Goal: Task Accomplishment & Management: Complete application form

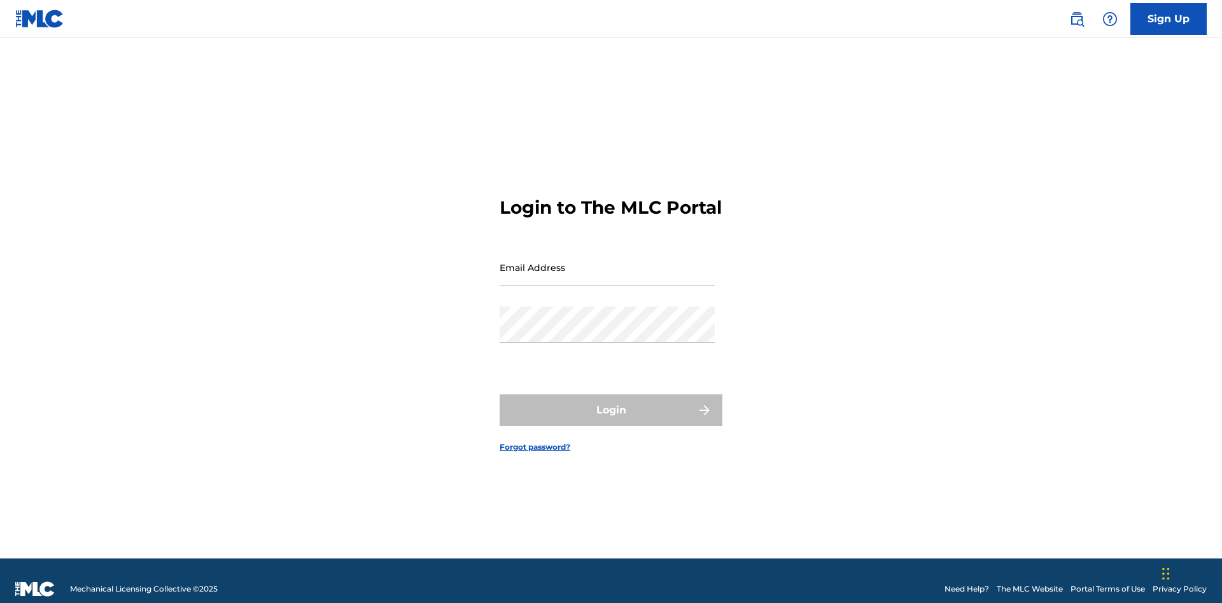
scroll to position [17, 0]
click at [607, 262] on input "Email Address" at bounding box center [607, 268] width 215 height 36
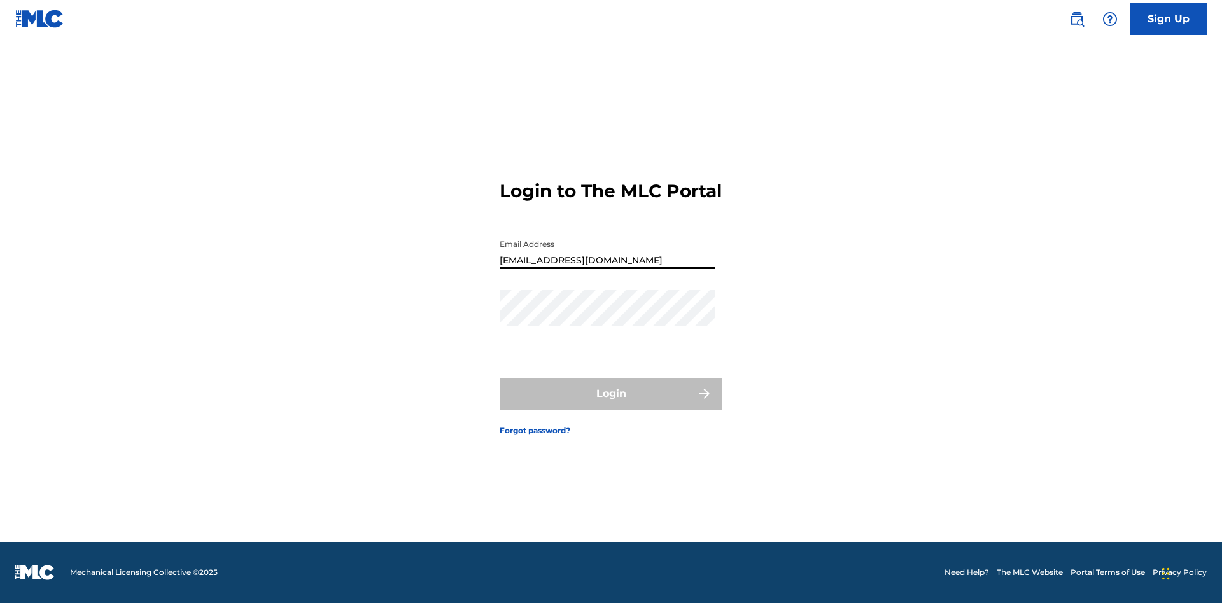
type input "[EMAIL_ADDRESS][DOMAIN_NAME]"
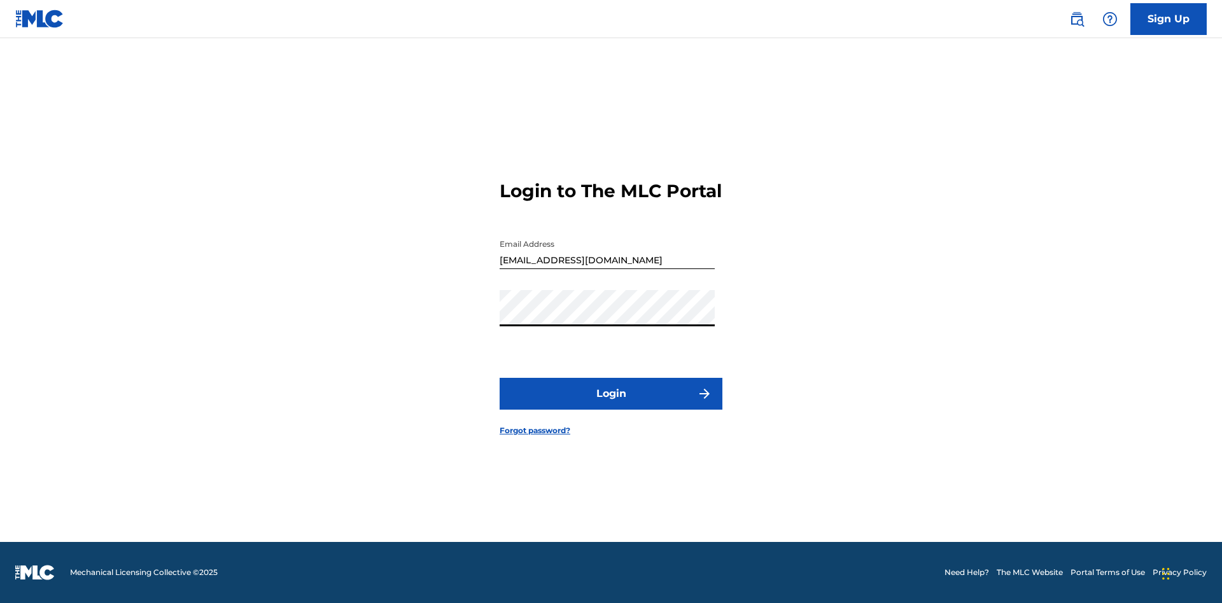
click at [611, 405] on button "Login" at bounding box center [611, 394] width 223 height 32
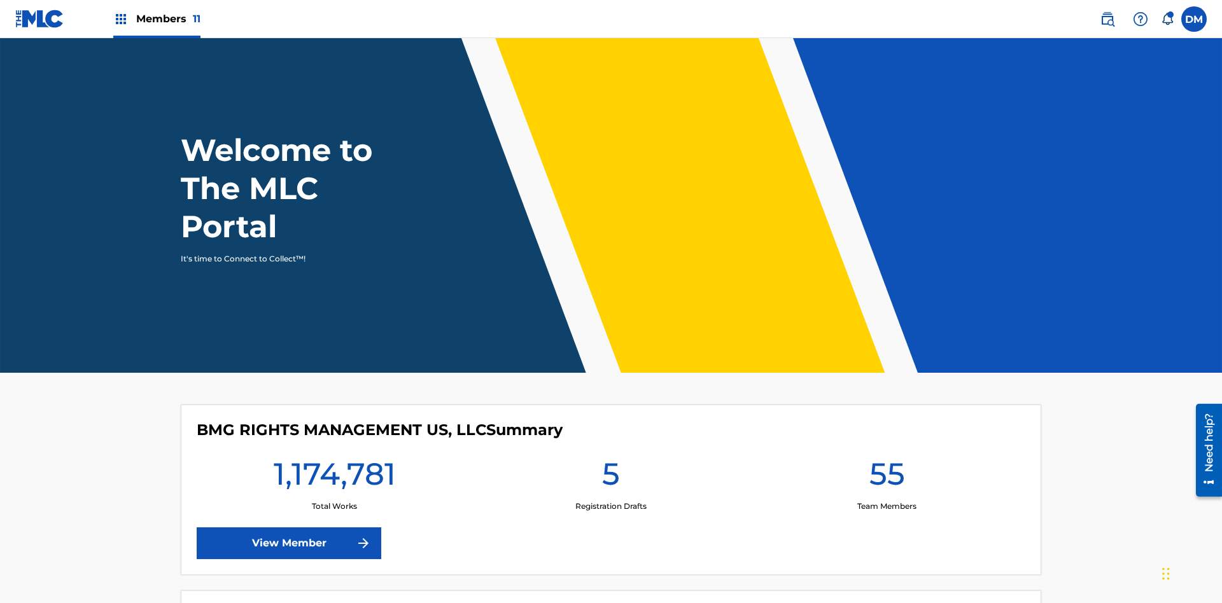
click at [157, 18] on span "Members 11" at bounding box center [168, 18] width 64 height 15
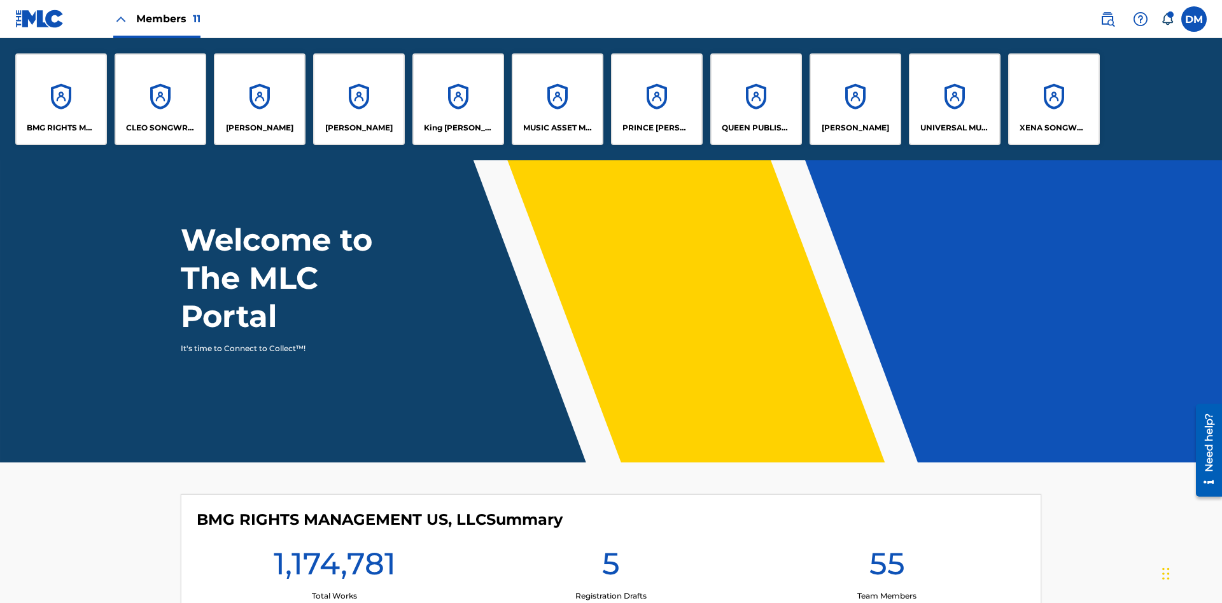
click at [954, 128] on p "UNIVERSAL MUSIC PUB GROUP" at bounding box center [954, 127] width 69 height 11
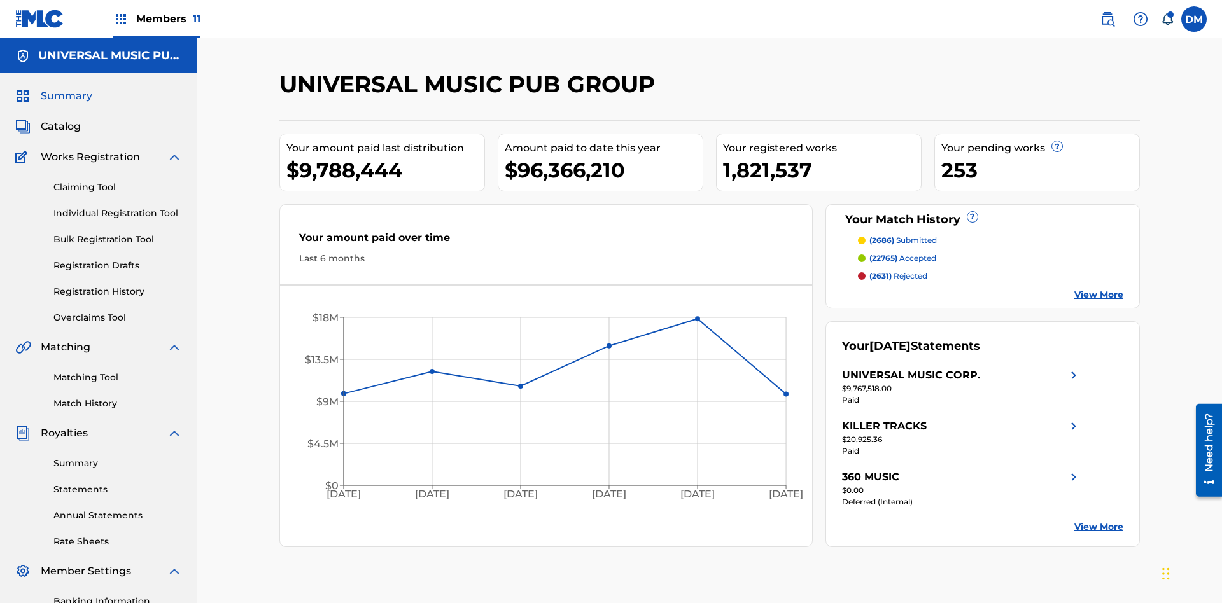
click at [118, 207] on link "Individual Registration Tool" at bounding box center [117, 213] width 129 height 13
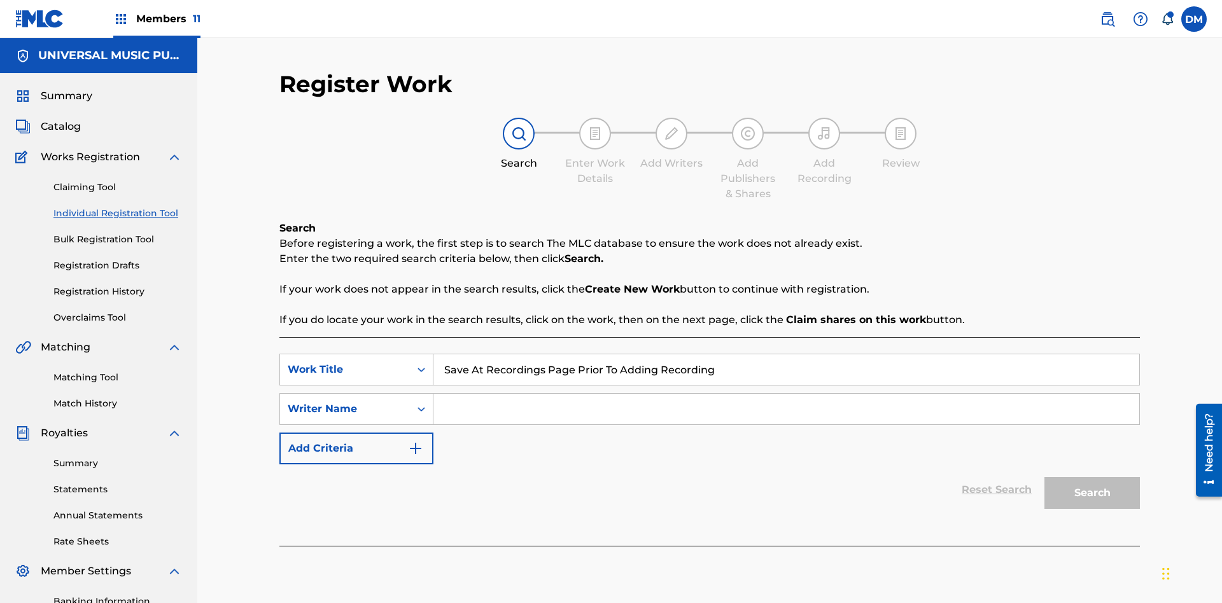
type input "Save At Recordings Page Prior To Adding Recordings"
click at [786, 394] on input "Search Form" at bounding box center [786, 409] width 706 height 31
click at [1092, 477] on button "Search" at bounding box center [1092, 493] width 95 height 32
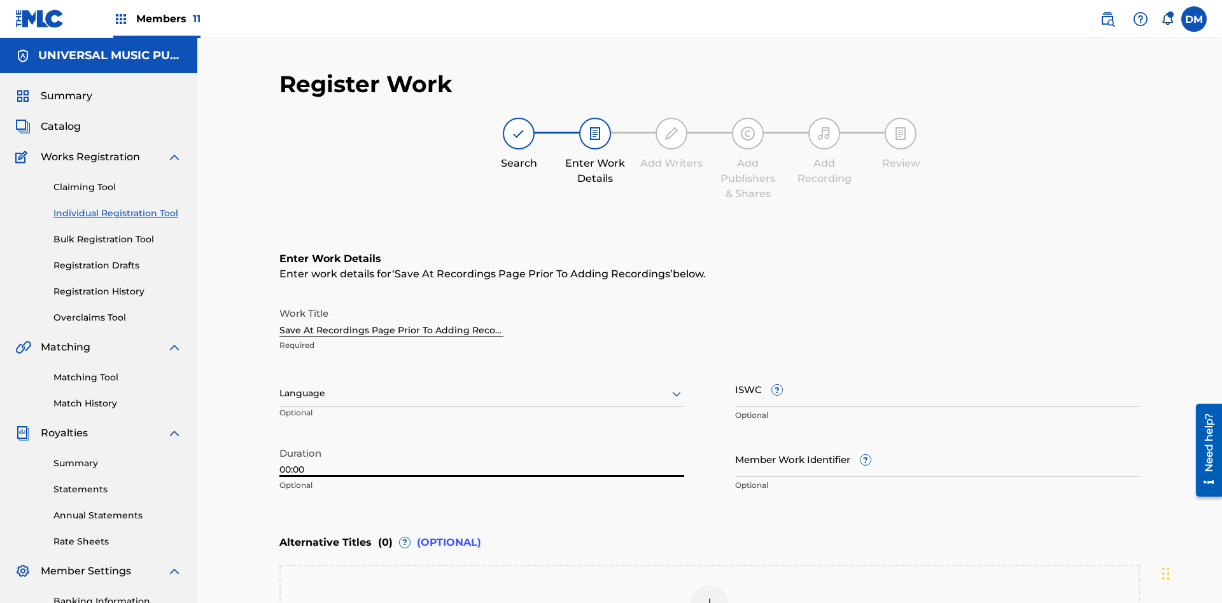
type input "00:00"
click at [677, 386] on icon at bounding box center [676, 393] width 15 height 15
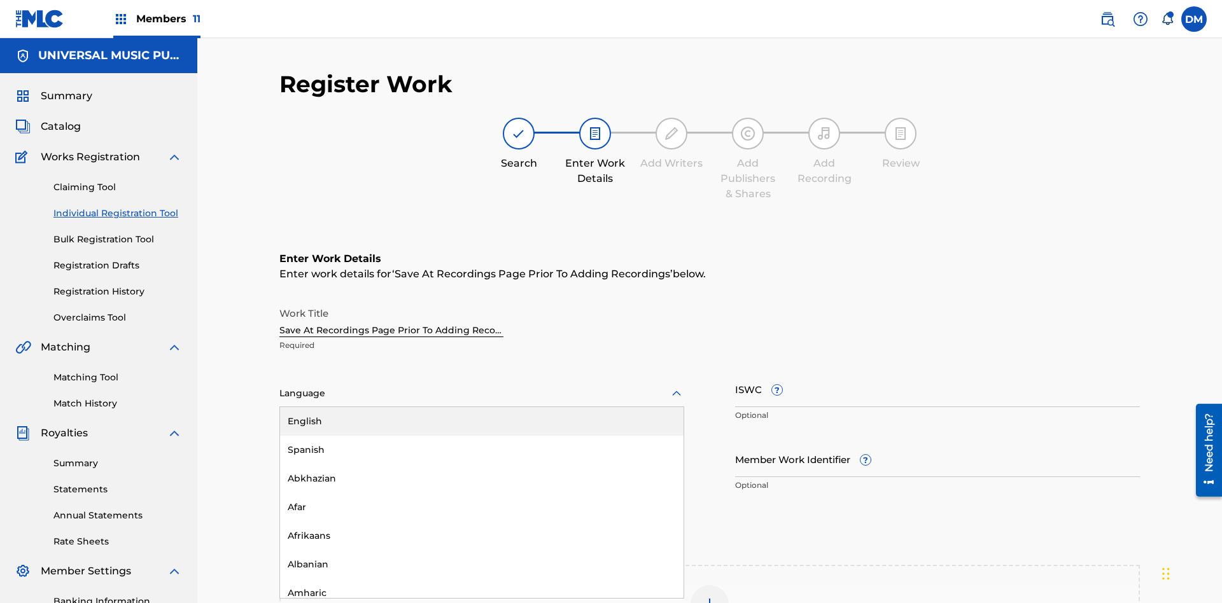
click at [482, 493] on div "Afar" at bounding box center [482, 507] width 404 height 29
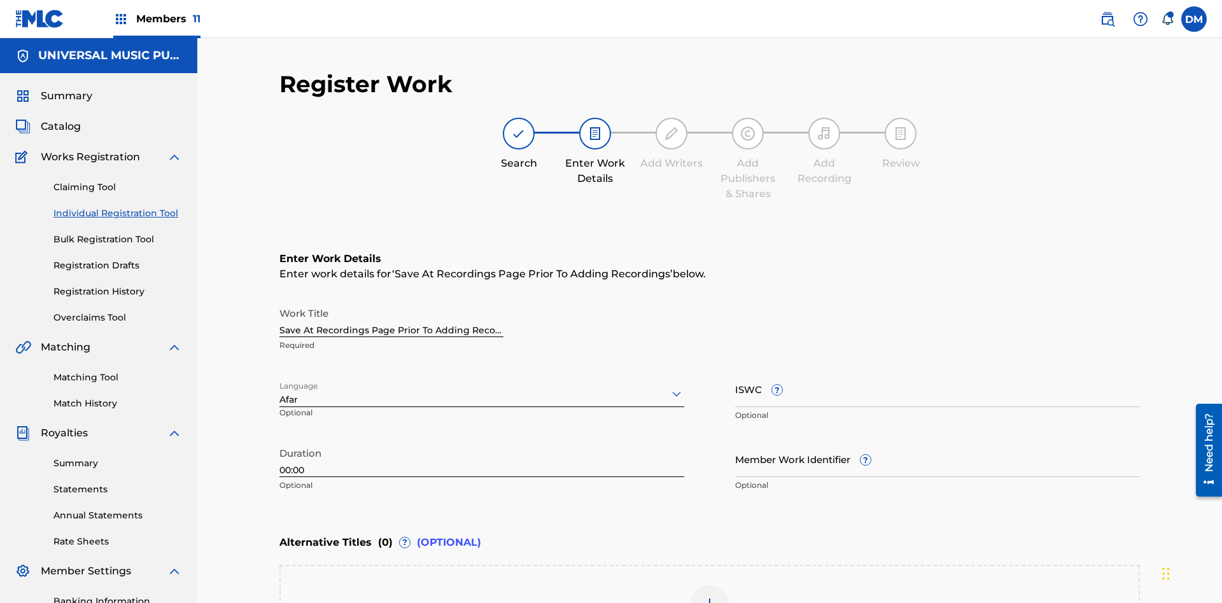
click at [938, 441] on input "Member Work Identifier ?" at bounding box center [937, 459] width 405 height 36
click at [938, 371] on input "ISWC ?" at bounding box center [937, 389] width 405 height 36
click at [710, 597] on img at bounding box center [709, 604] width 15 height 15
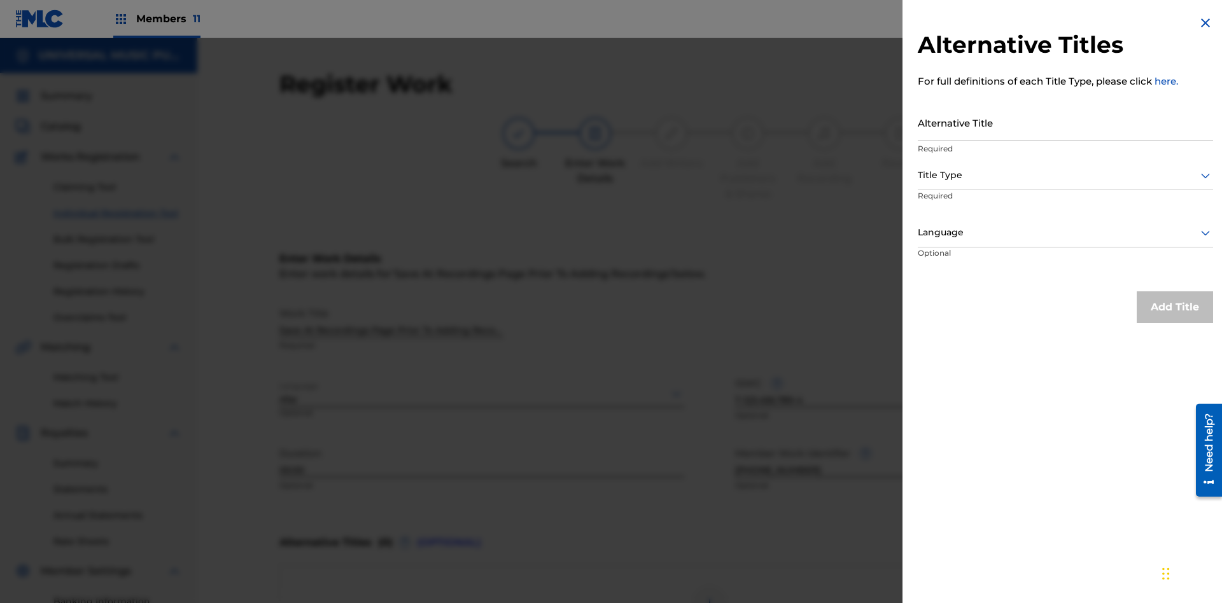
click at [1066, 122] on input "Alternative Title" at bounding box center [1065, 122] width 295 height 36
click at [1066, 175] on div at bounding box center [1065, 175] width 295 height 16
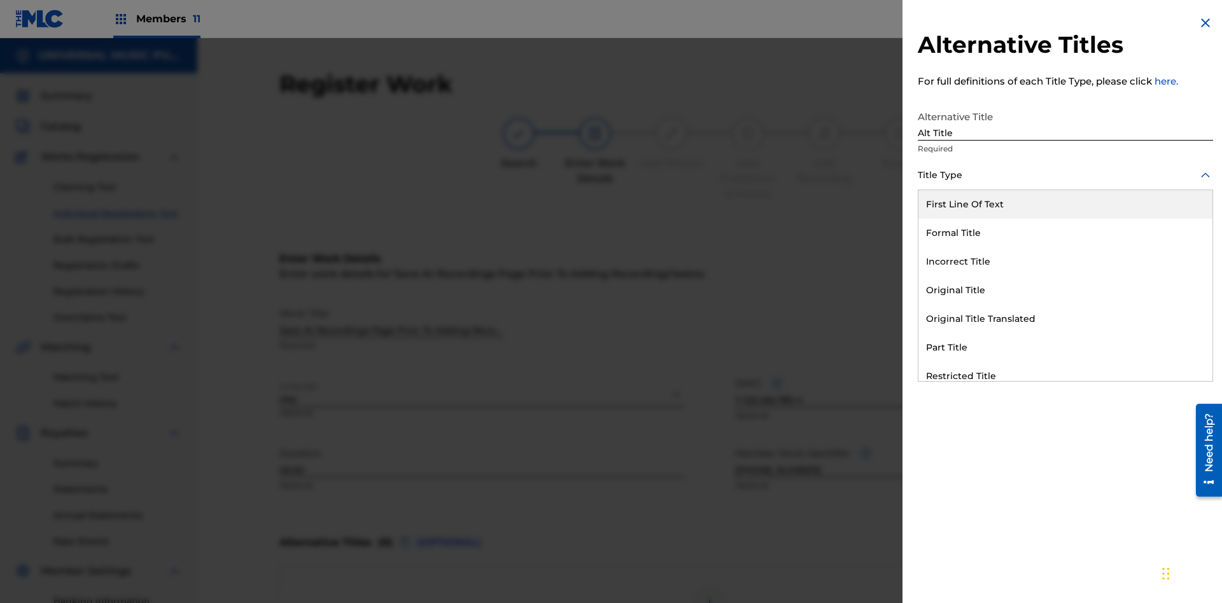
click at [1066, 290] on div "Original Title" at bounding box center [1066, 290] width 294 height 29
click at [1066, 232] on div at bounding box center [1065, 233] width 295 height 16
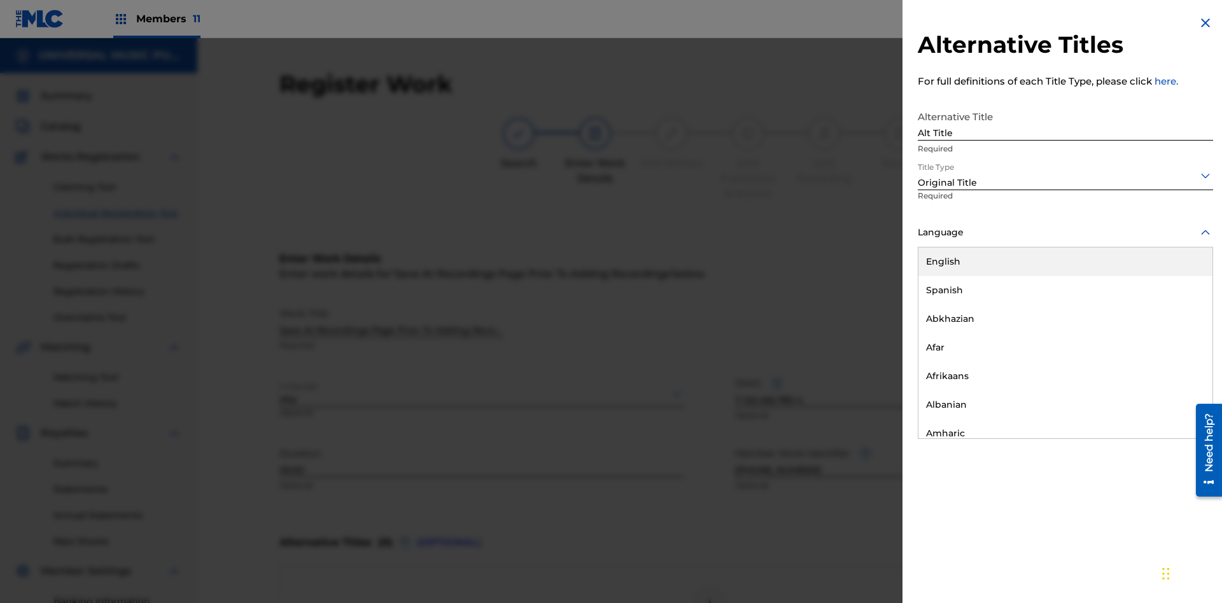
click at [1175, 307] on button "Add Title" at bounding box center [1175, 308] width 76 height 32
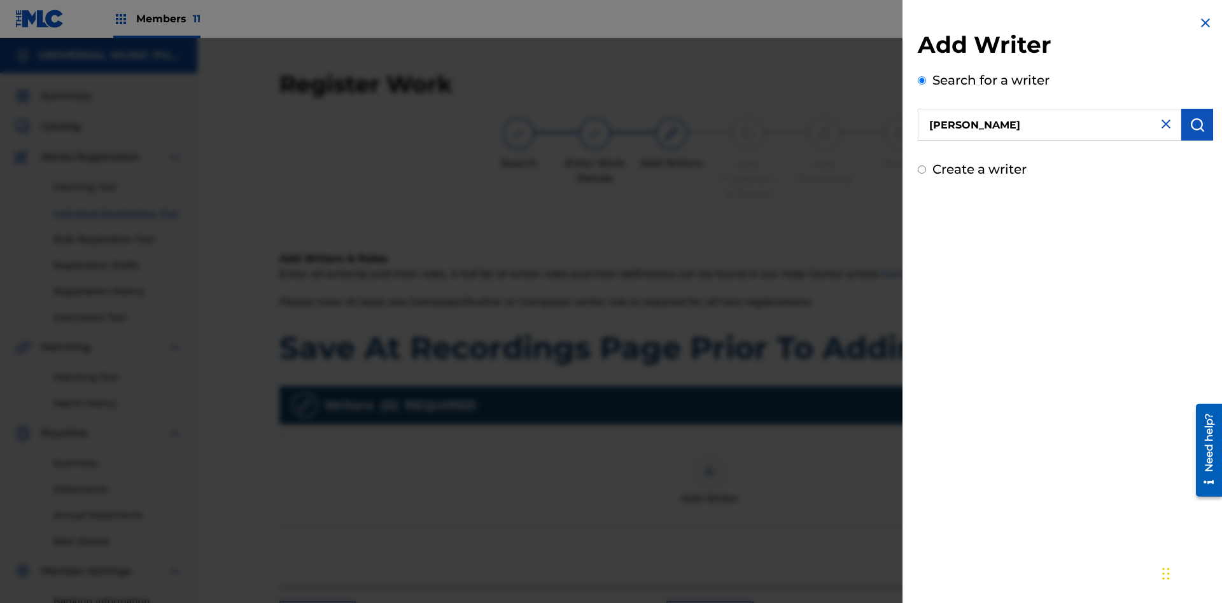
click at [1197, 125] on img "submit" at bounding box center [1197, 124] width 15 height 15
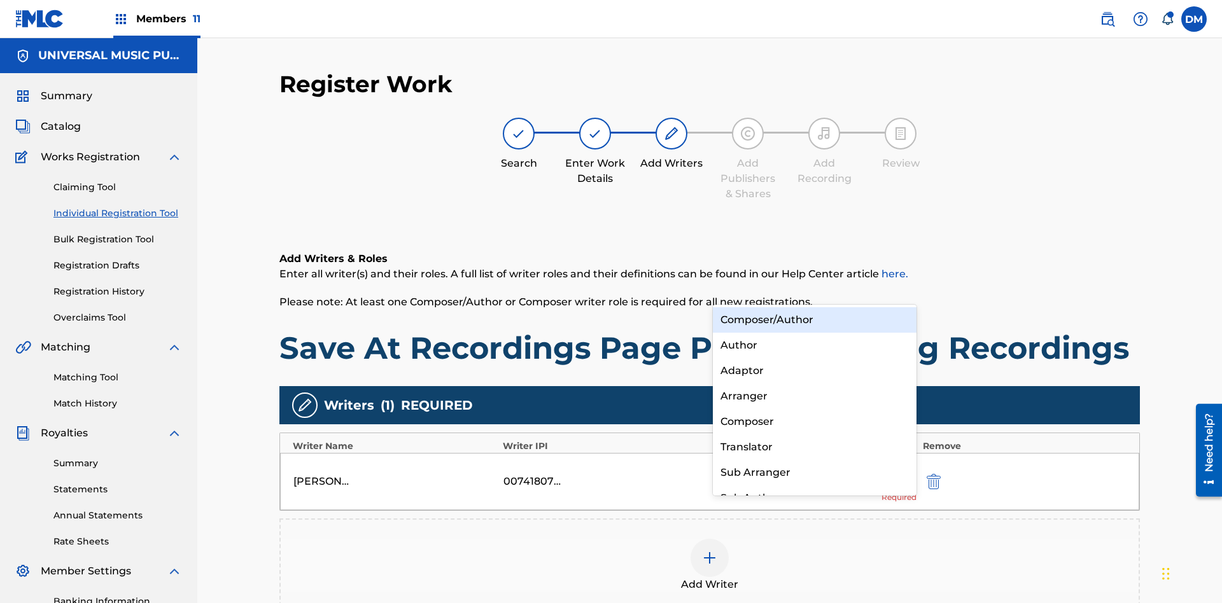
click at [814, 421] on div "Composer" at bounding box center [815, 421] width 204 height 25
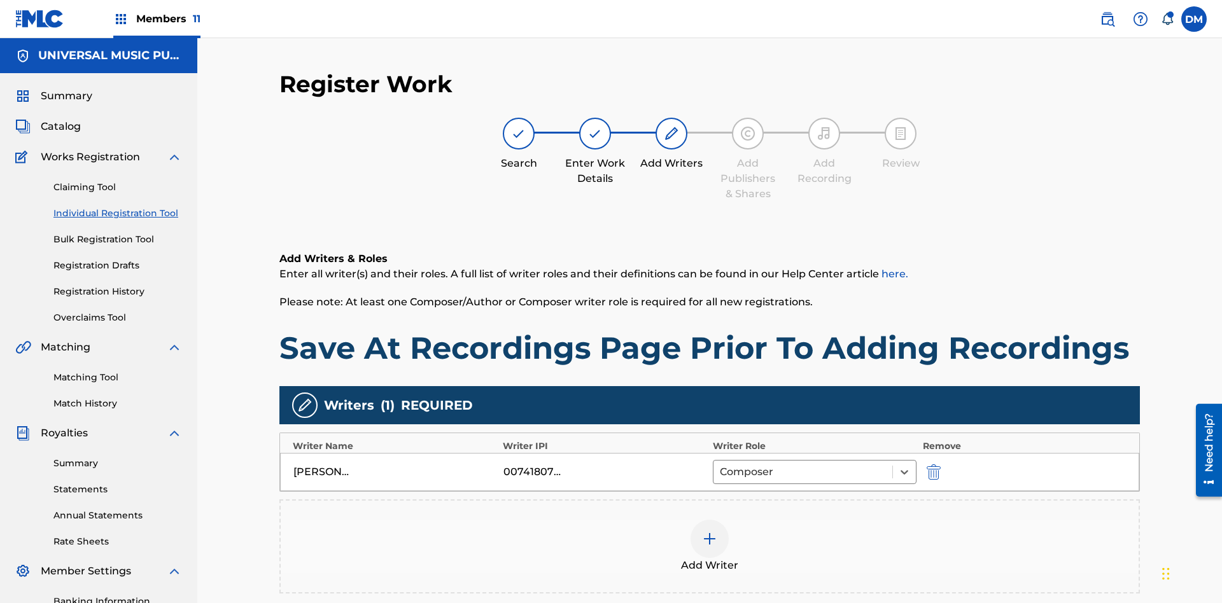
scroll to position [186, 0]
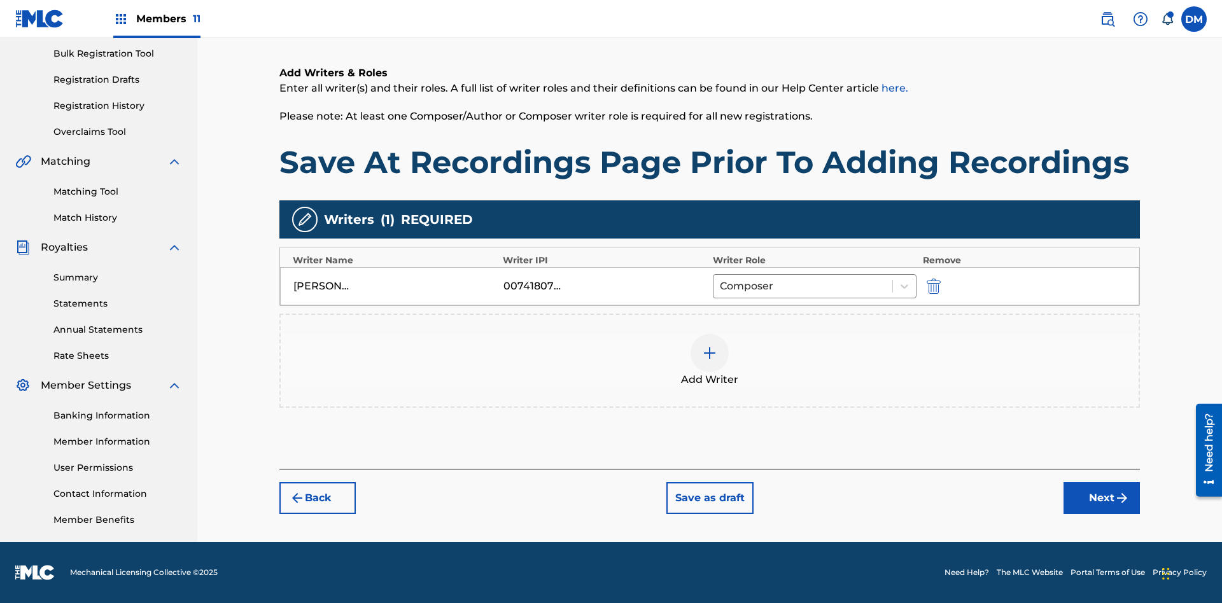
click at [1102, 498] on button "Next" at bounding box center [1102, 499] width 76 height 32
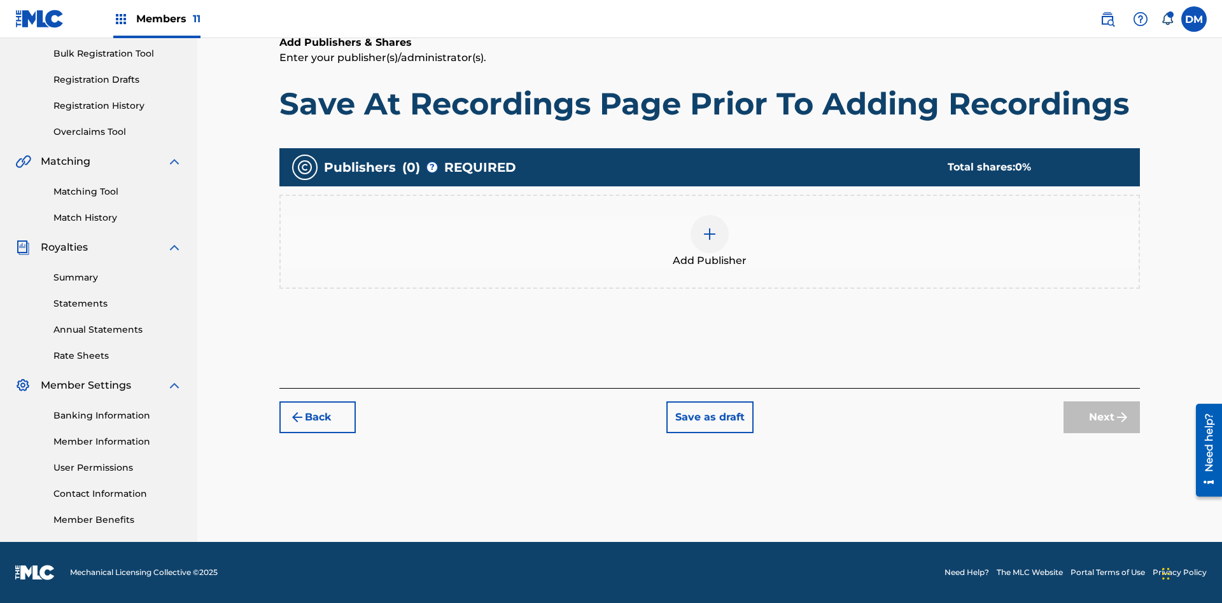
click at [710, 234] on img at bounding box center [709, 234] width 15 height 15
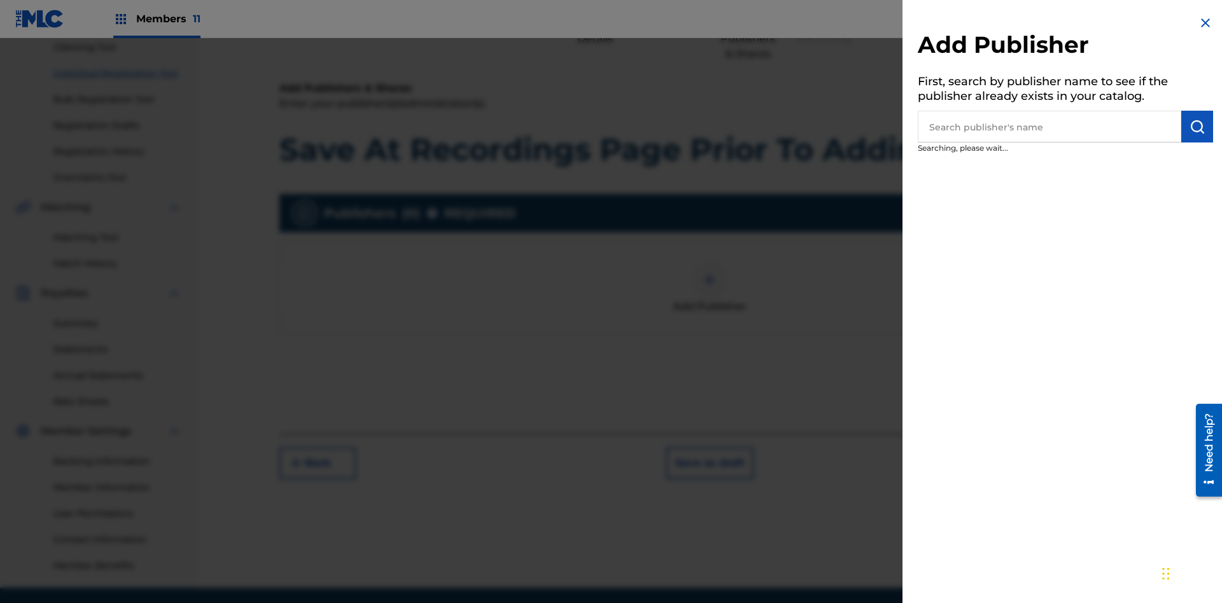
click at [1050, 127] on input "text" at bounding box center [1050, 127] width 264 height 32
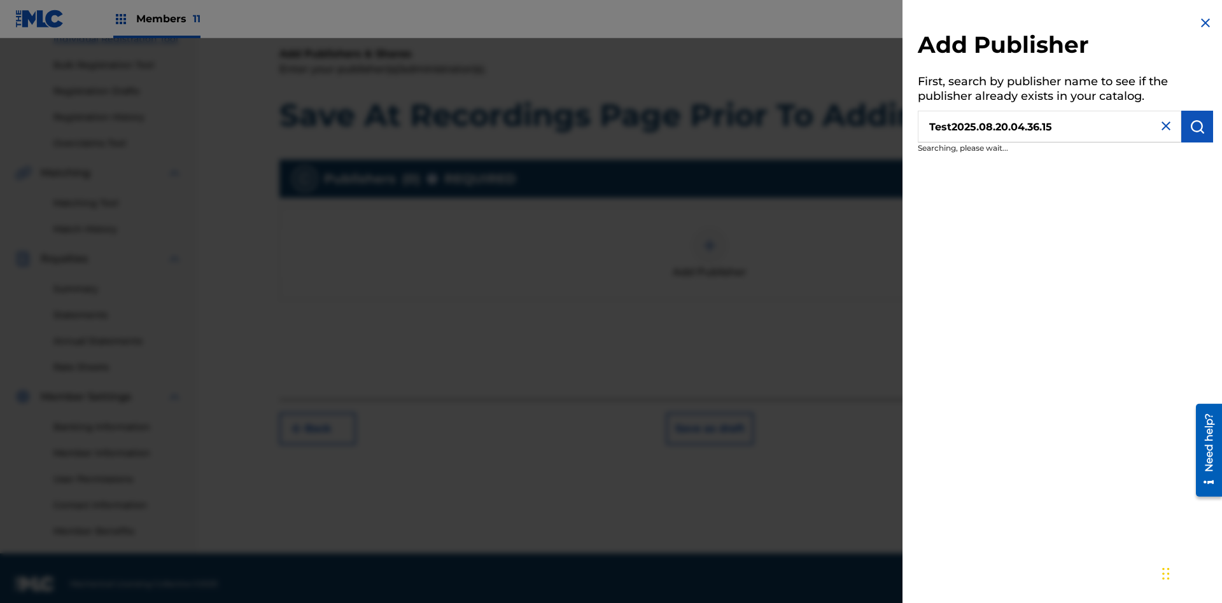
type input "Test2025.08.20.04.36.15"
click at [1197, 127] on img "submit" at bounding box center [1197, 126] width 15 height 15
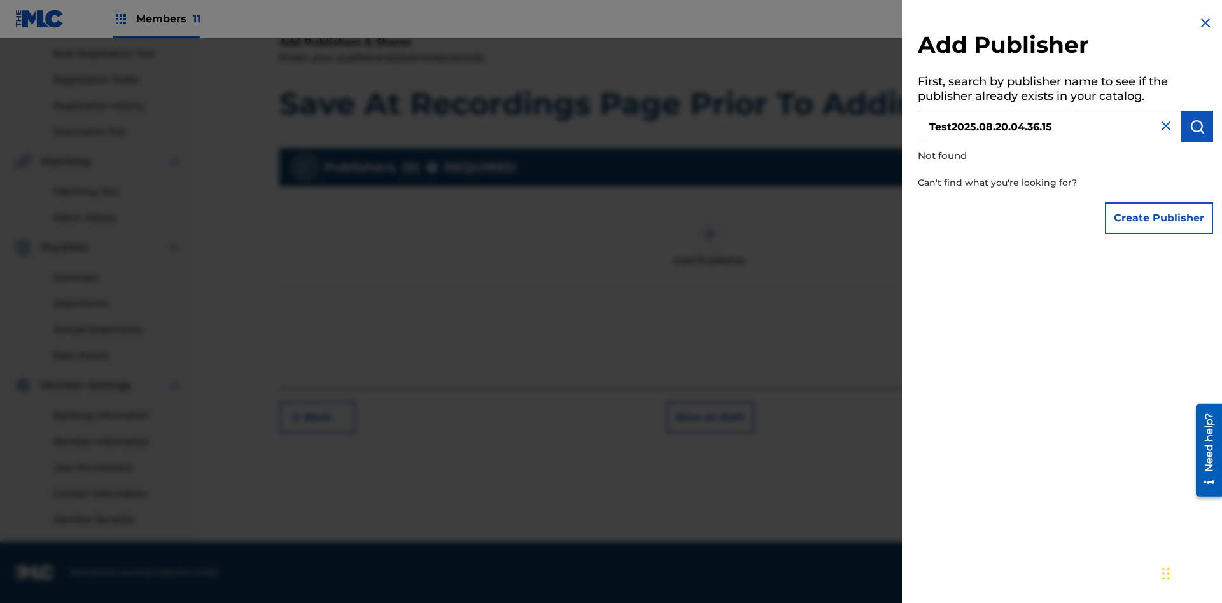
click at [1160, 218] on button "Create Publisher" at bounding box center [1159, 218] width 108 height 32
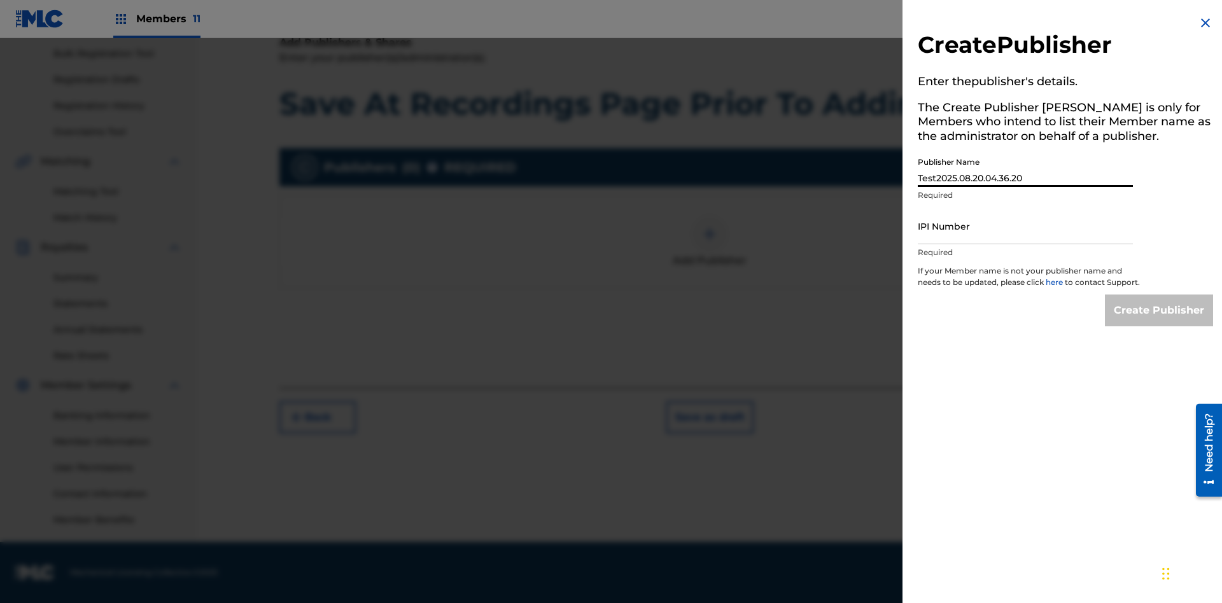
click at [1025, 226] on input "IPI Number" at bounding box center [1025, 226] width 215 height 36
click at [1160, 322] on input "Create Publisher" at bounding box center [1159, 311] width 108 height 32
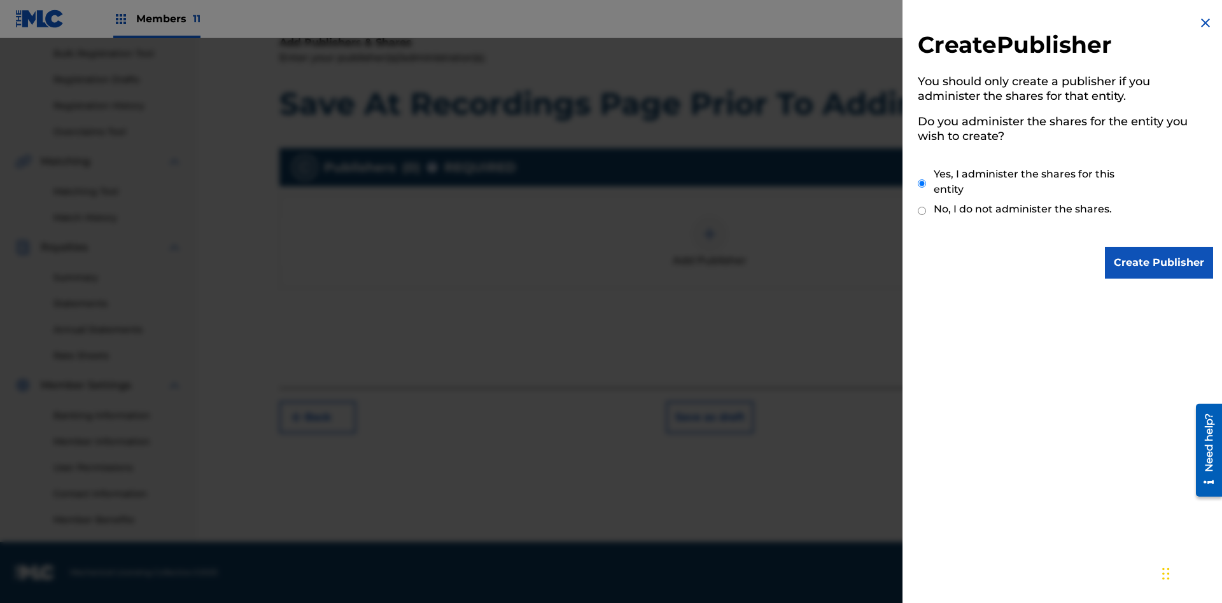
click at [922, 183] on input "Yes, I administer the shares for this entity" at bounding box center [922, 183] width 8 height 27
click at [1160, 263] on input "Create Publisher" at bounding box center [1159, 263] width 108 height 32
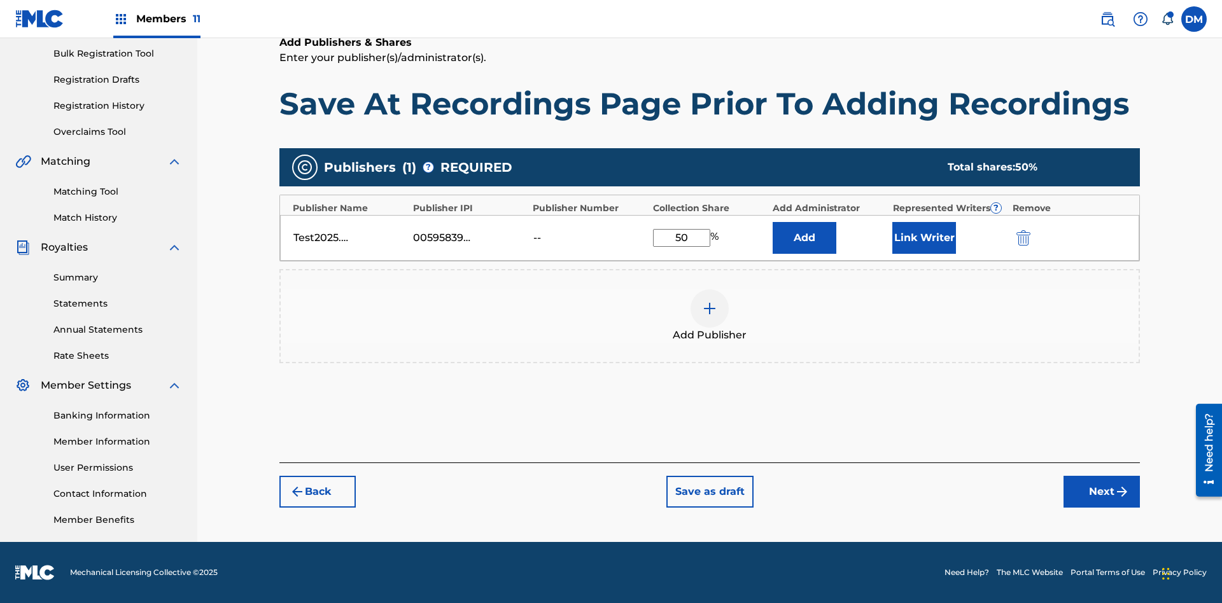
type input "50"
click at [924, 237] on button "Link Writer" at bounding box center [924, 238] width 64 height 32
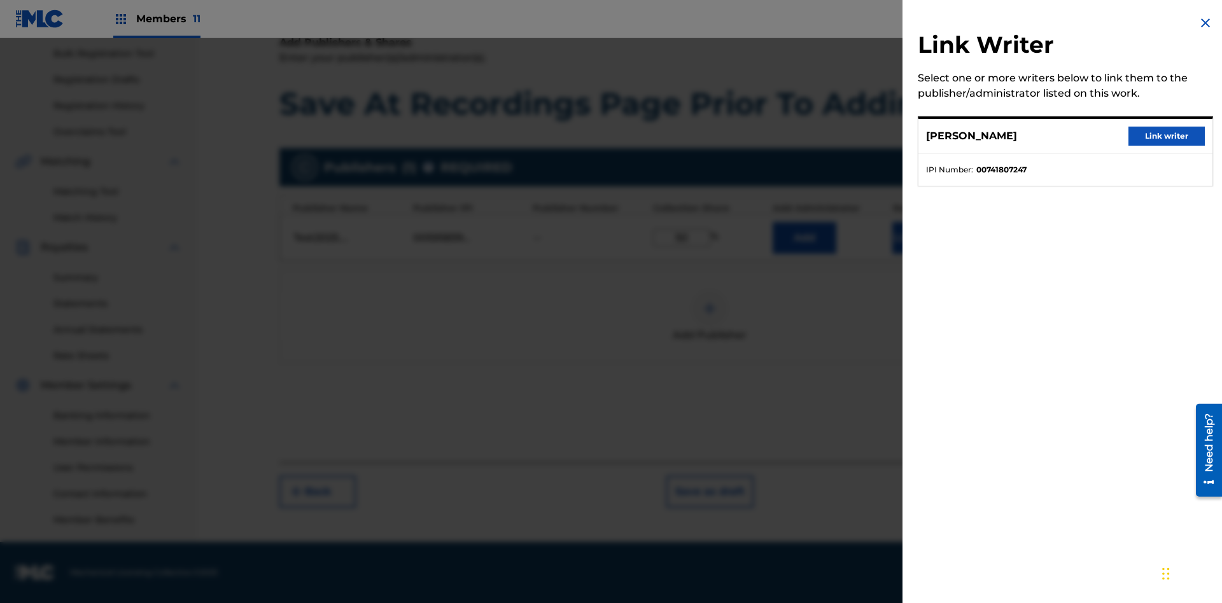
click at [1167, 136] on button "Link writer" at bounding box center [1167, 136] width 76 height 19
click at [924, 254] on button "Link Writer" at bounding box center [924, 238] width 64 height 32
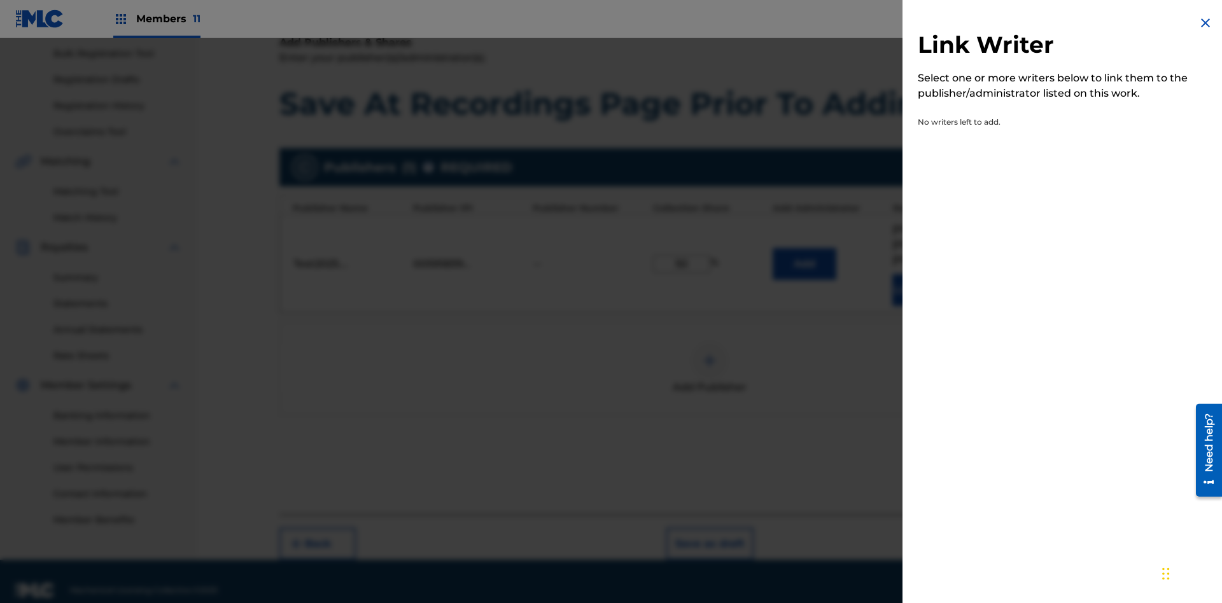
click at [1206, 23] on img at bounding box center [1205, 22] width 15 height 15
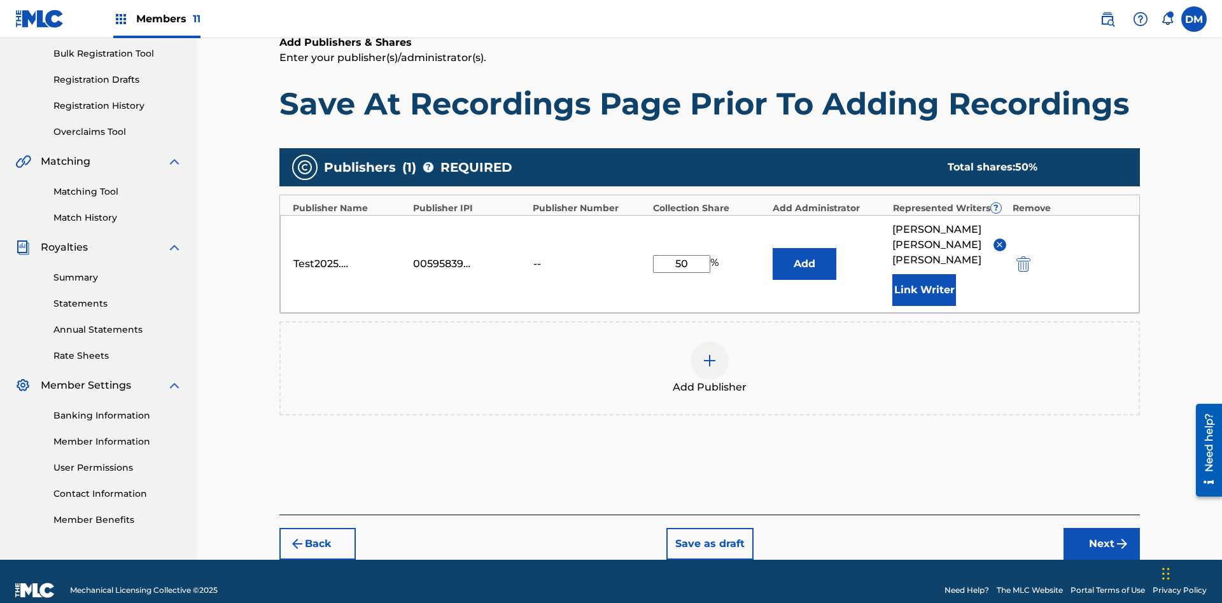
click at [805, 253] on button "Add" at bounding box center [805, 264] width 64 height 32
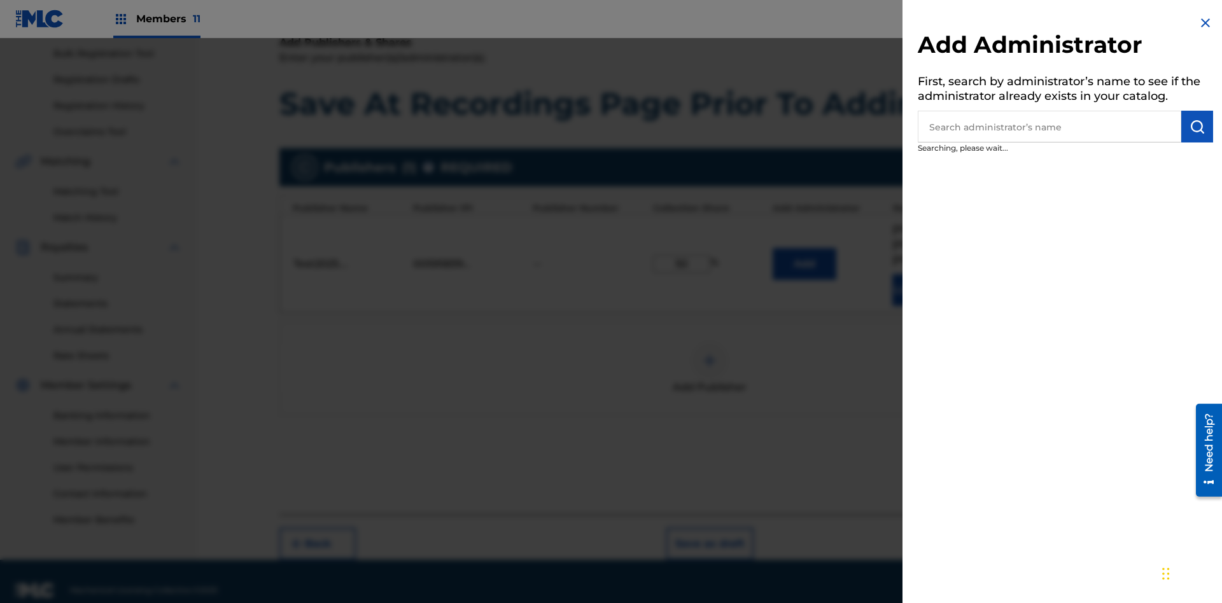
click at [1050, 127] on input "text" at bounding box center [1050, 127] width 264 height 32
type input "Test2025.08.20.04.36.41"
click at [1197, 127] on img "submit" at bounding box center [1197, 126] width 15 height 15
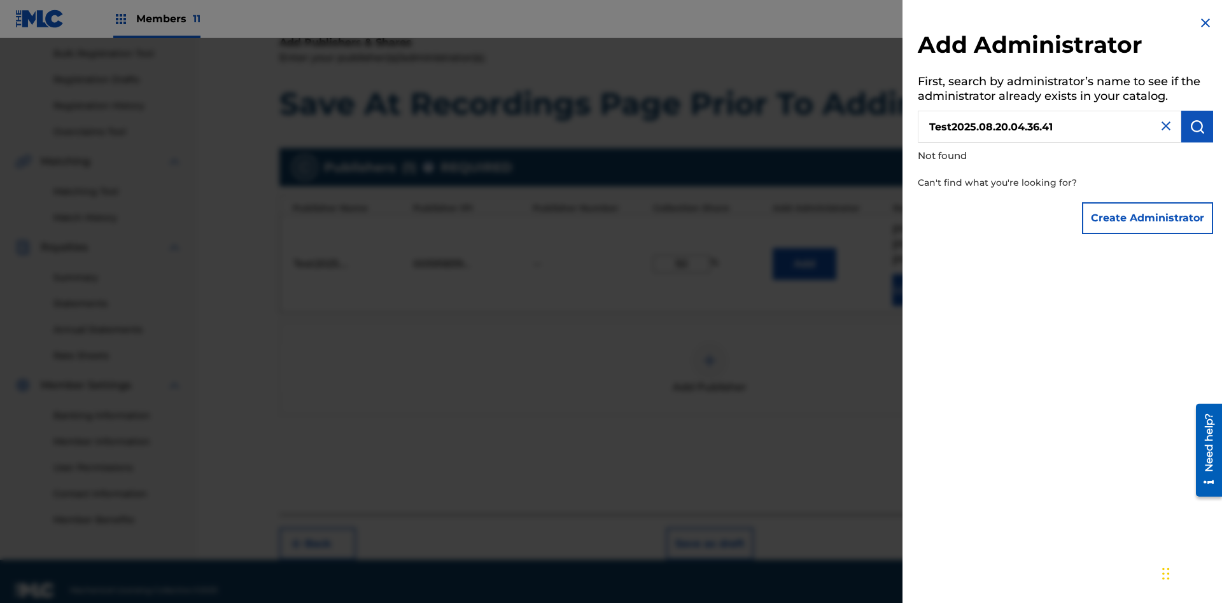
click at [1148, 218] on button "Create Administrator" at bounding box center [1147, 218] width 131 height 32
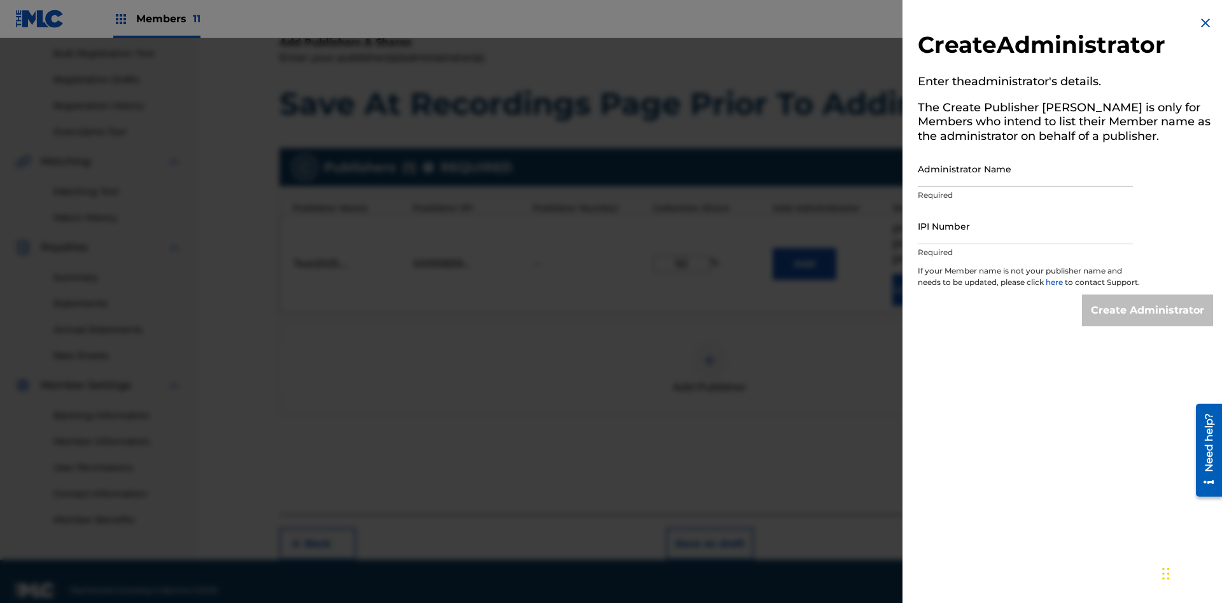
click at [1025, 169] on input "Administrator Name" at bounding box center [1025, 169] width 215 height 36
click at [1025, 226] on input "IPI Number" at bounding box center [1025, 226] width 215 height 36
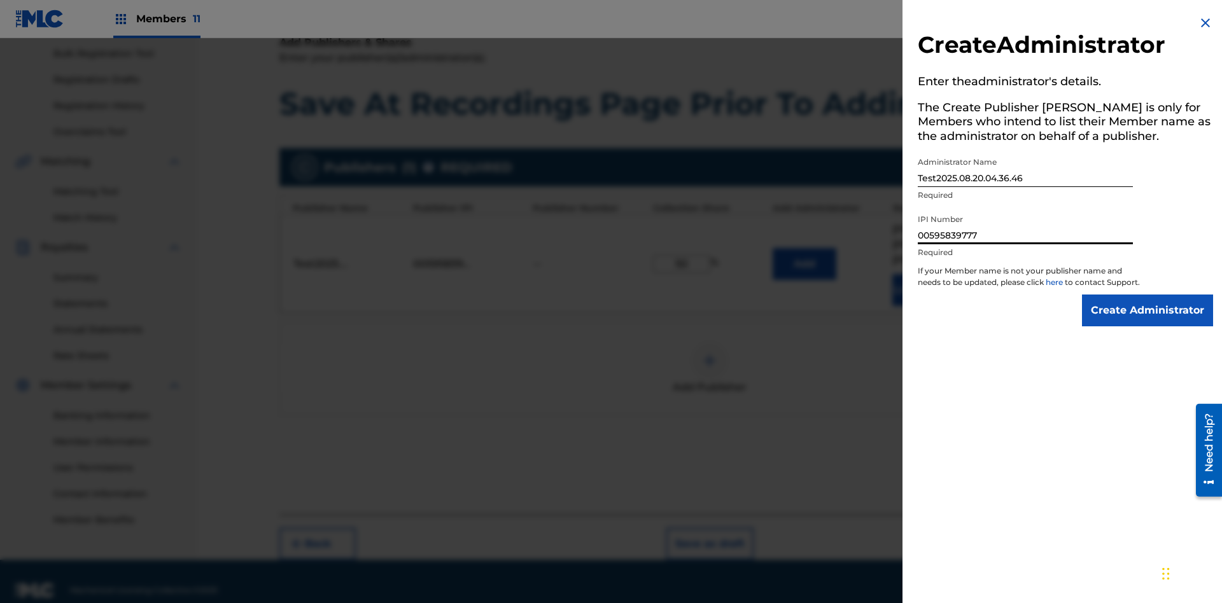
click at [1148, 322] on input "Create Administrator" at bounding box center [1147, 311] width 131 height 32
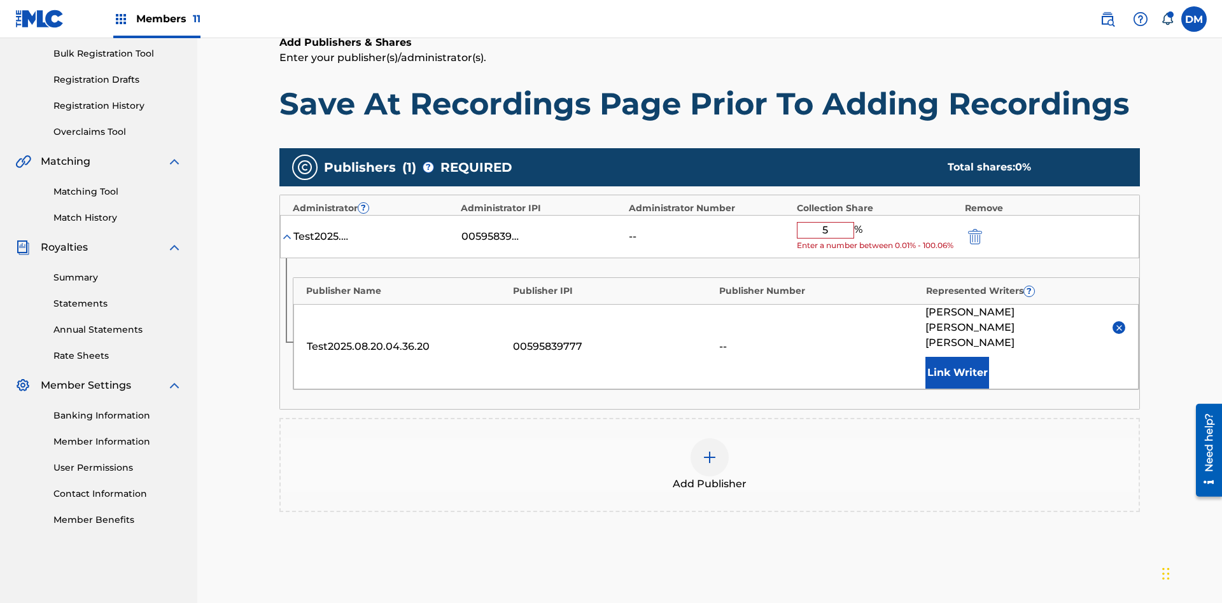
type input "50"
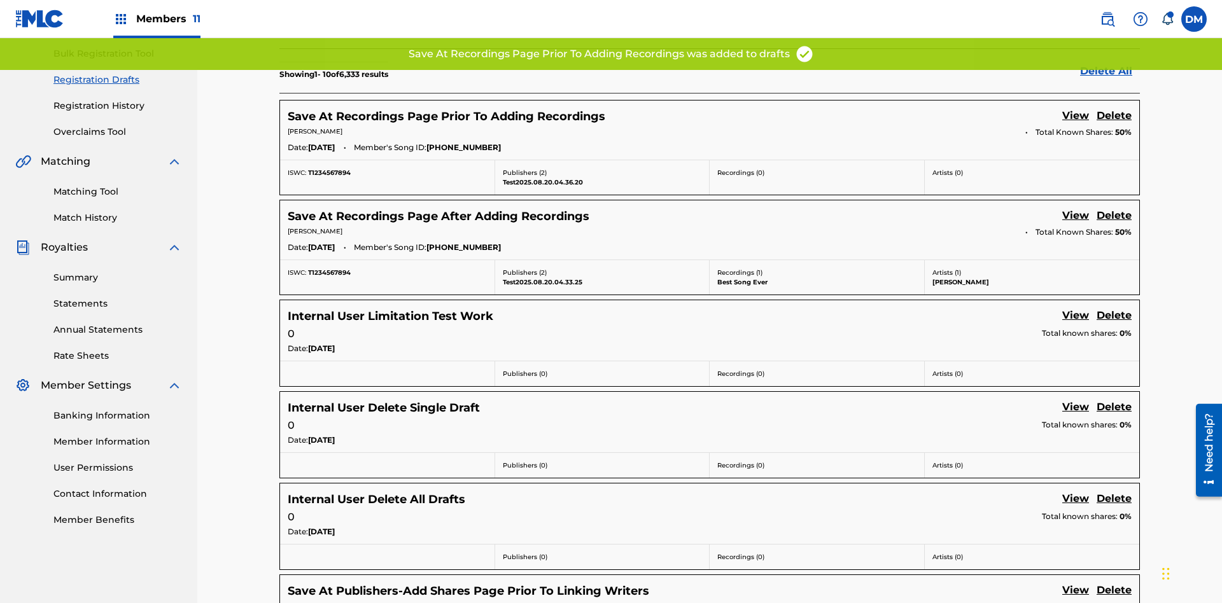
click at [1076, 108] on link "View" at bounding box center [1075, 116] width 27 height 17
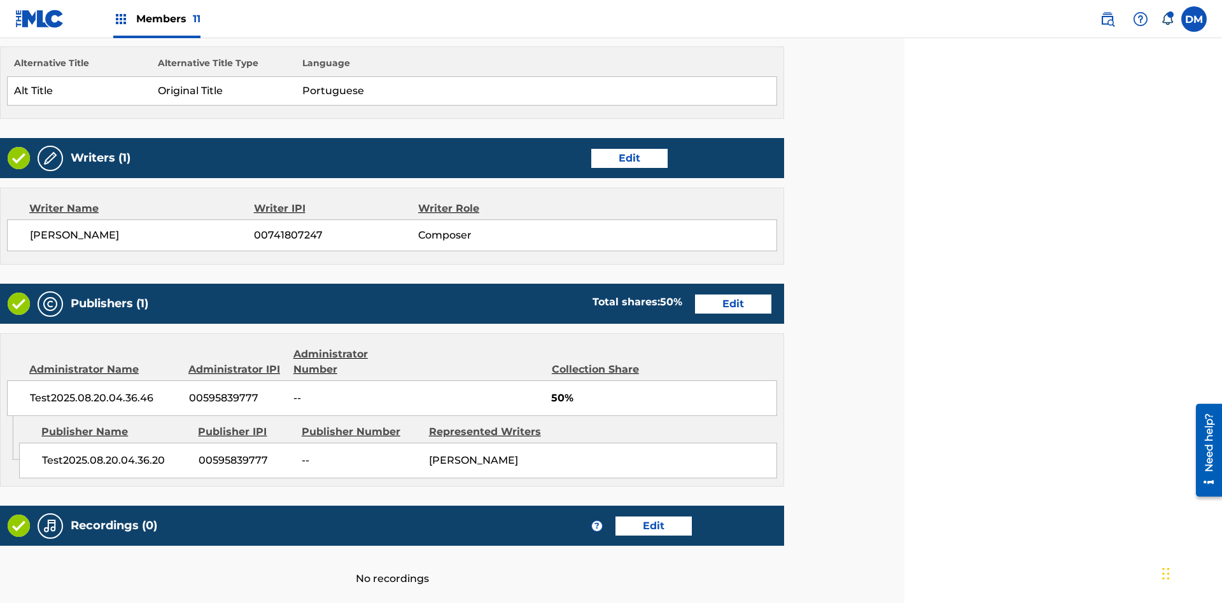
scroll to position [490, 318]
